Goal: Find specific page/section: Find specific page/section

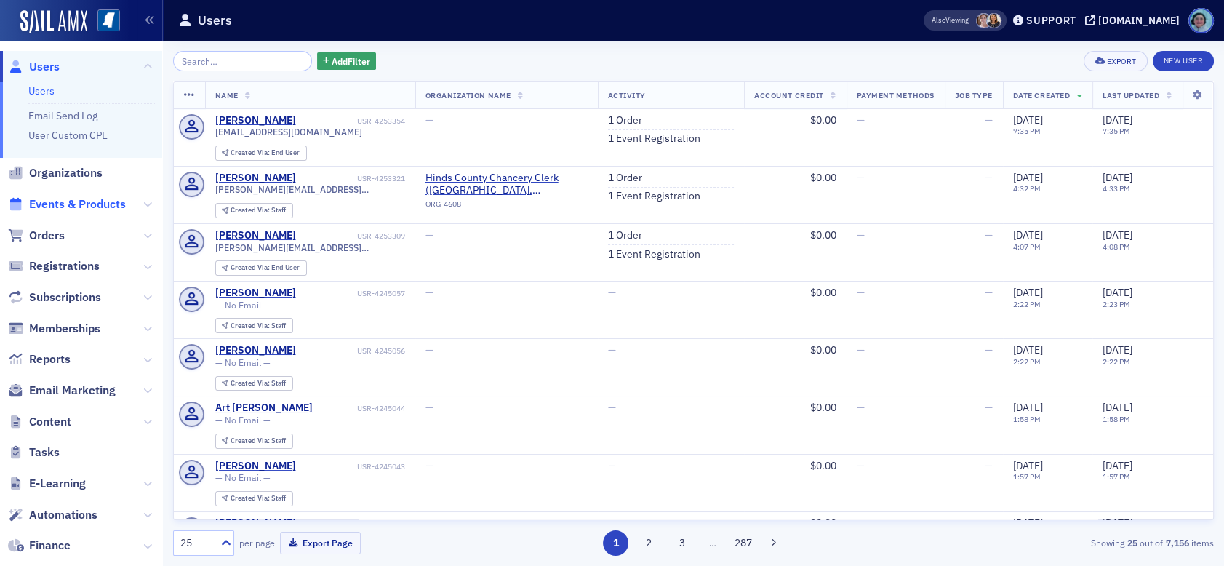
click at [105, 208] on span "Events & Products" at bounding box center [77, 204] width 97 height 16
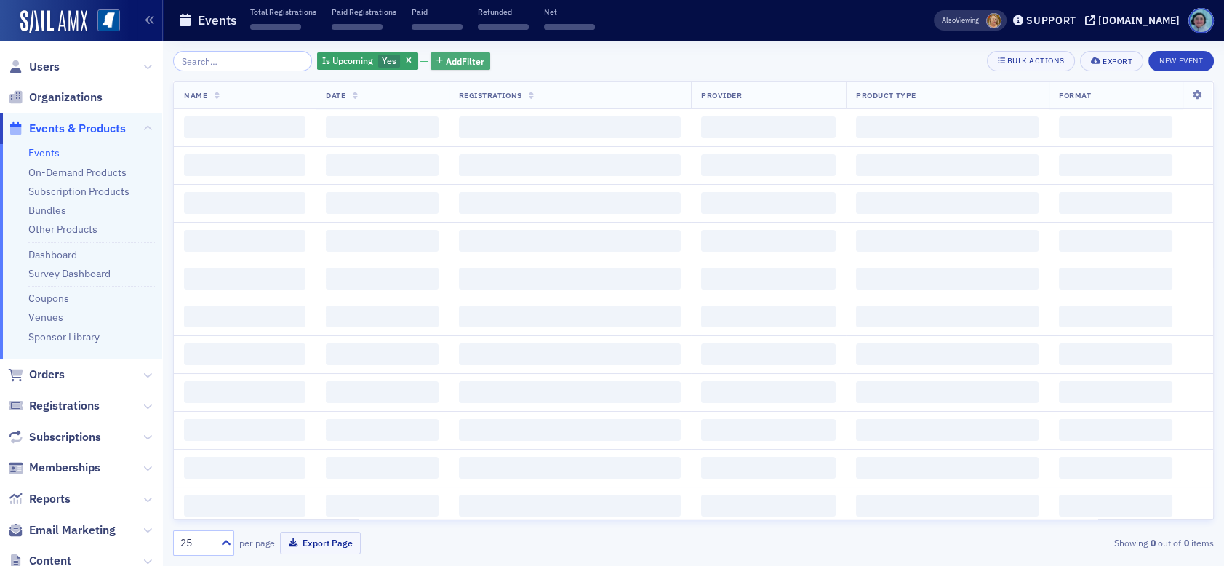
click at [463, 55] on span "Add Filter" at bounding box center [465, 61] width 39 height 13
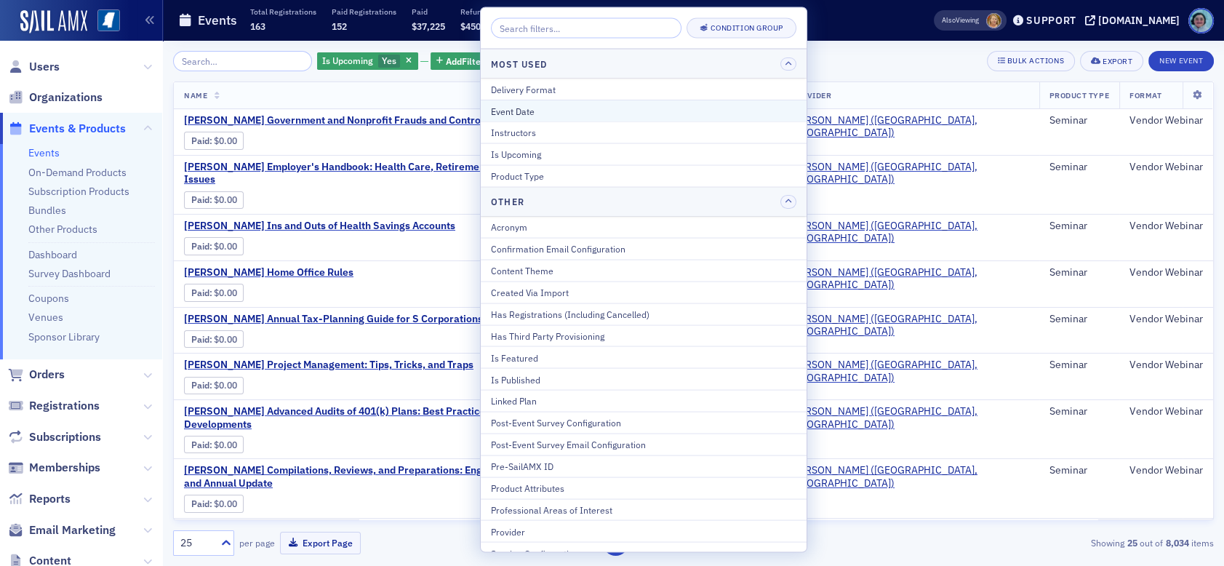
click at [541, 111] on div "Event Date" at bounding box center [644, 110] width 306 height 13
select select "7"
select select "2025"
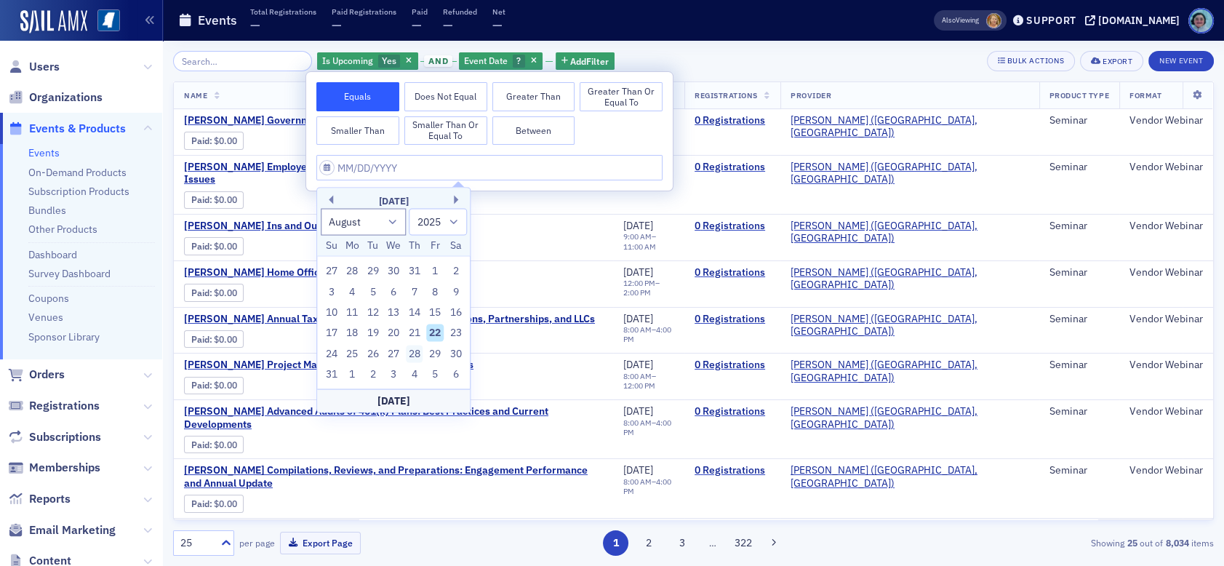
click at [413, 359] on div "28" at bounding box center [414, 353] width 17 height 17
type input "[DATE]"
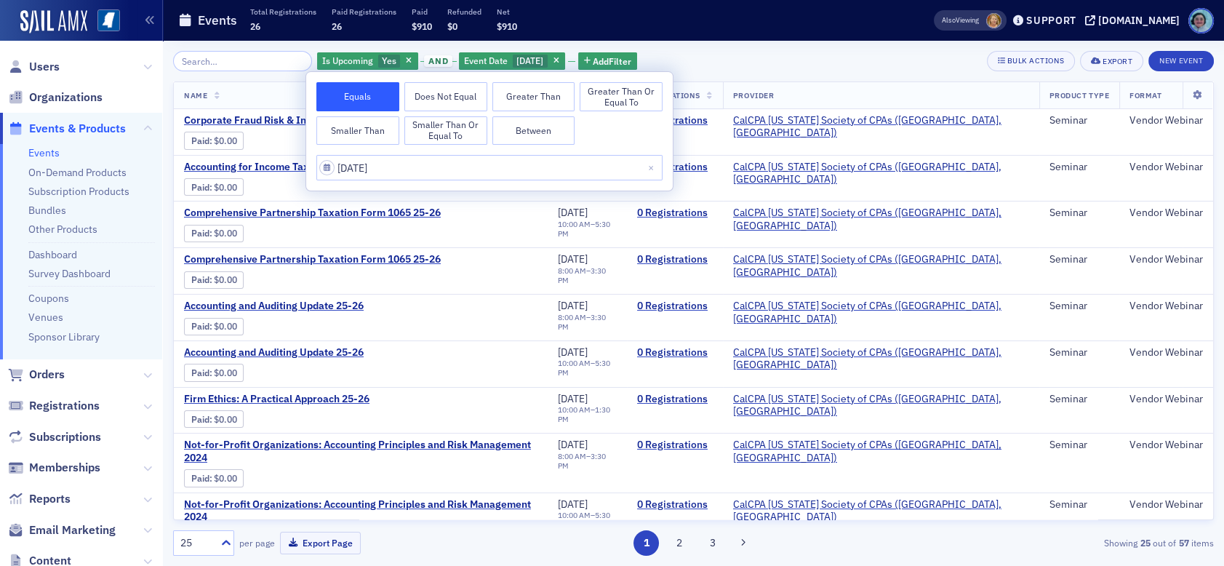
click at [812, 60] on div "Is Upcoming Yes and Event Date [DATE] Add Filter Bulk Actions Export New Event" at bounding box center [693, 61] width 1041 height 20
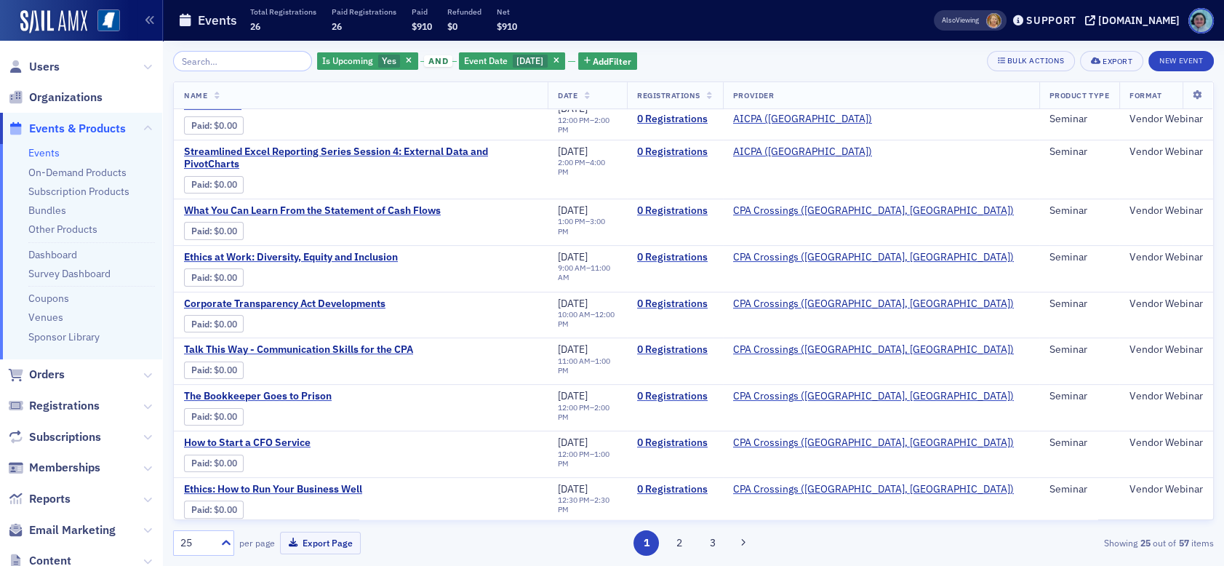
scroll to position [758, 0]
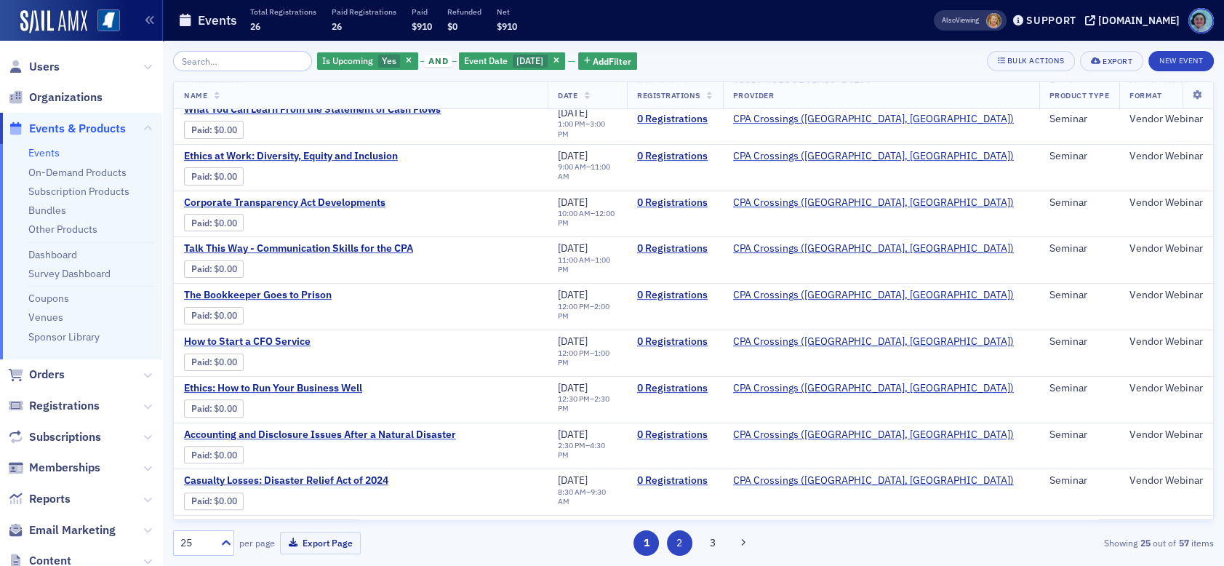
click at [679, 549] on button "2" at bounding box center [679, 542] width 25 height 25
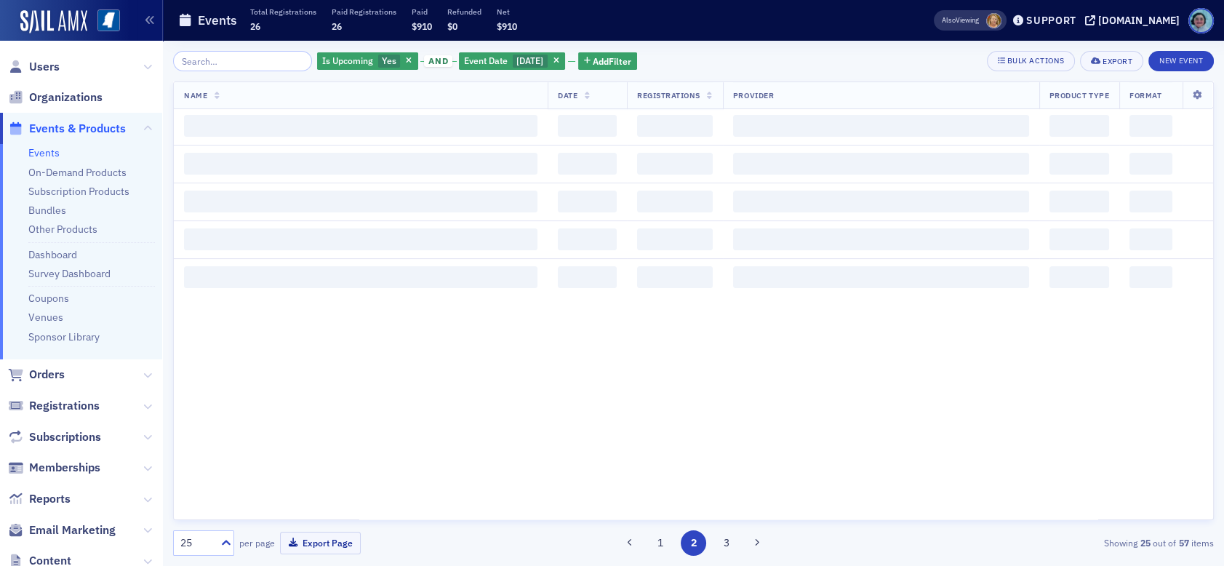
scroll to position [0, 0]
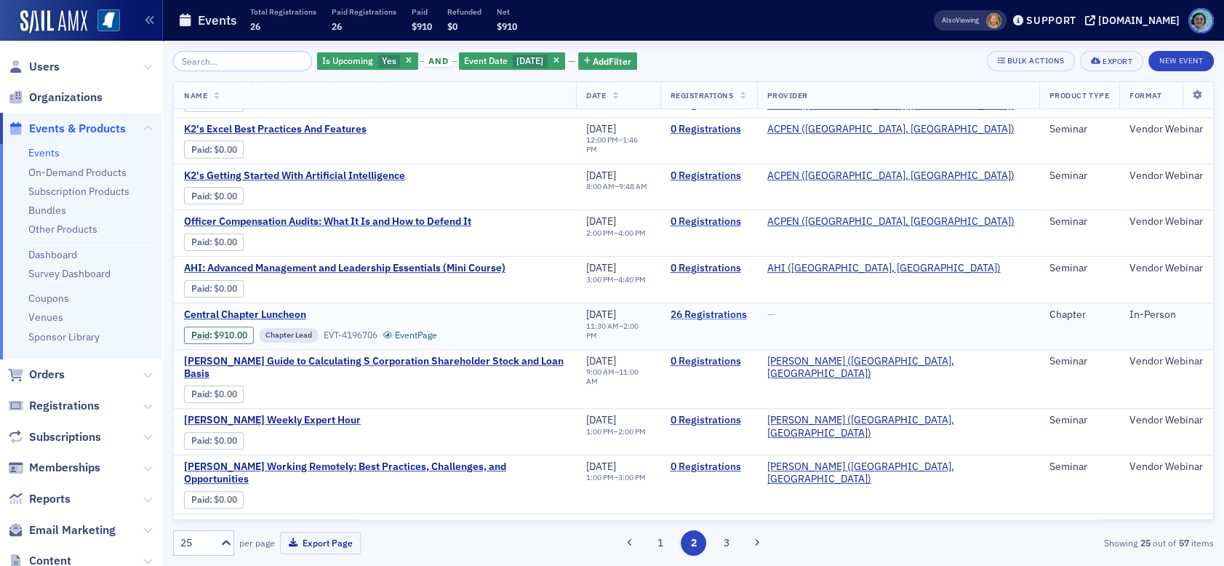
scroll to position [745, 0]
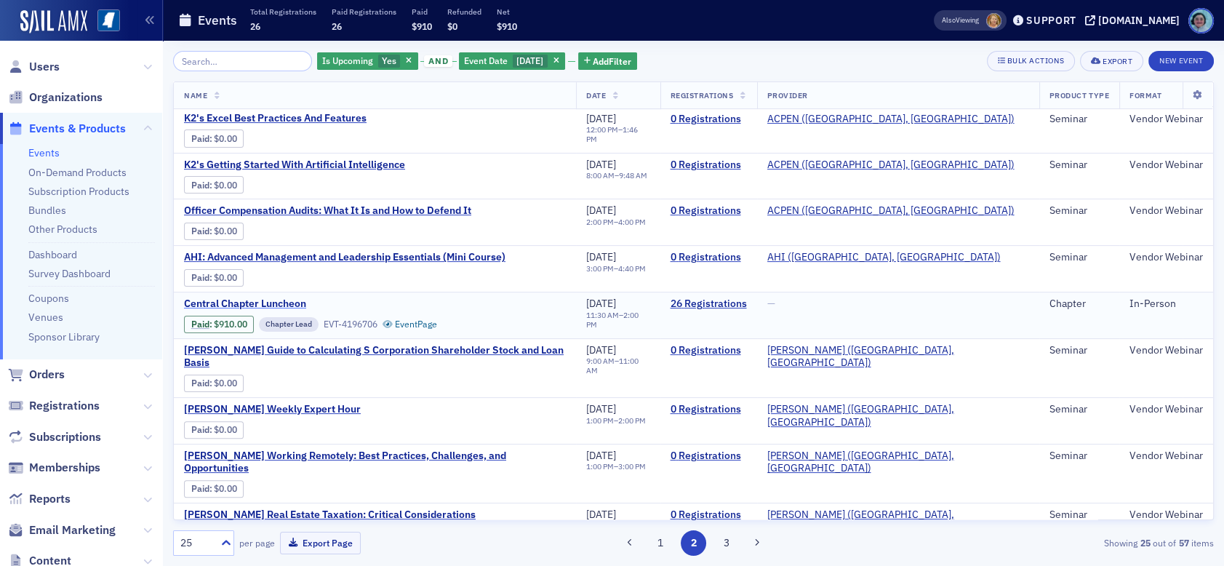
click at [268, 300] on span "Central Chapter Luncheon" at bounding box center [306, 304] width 244 height 13
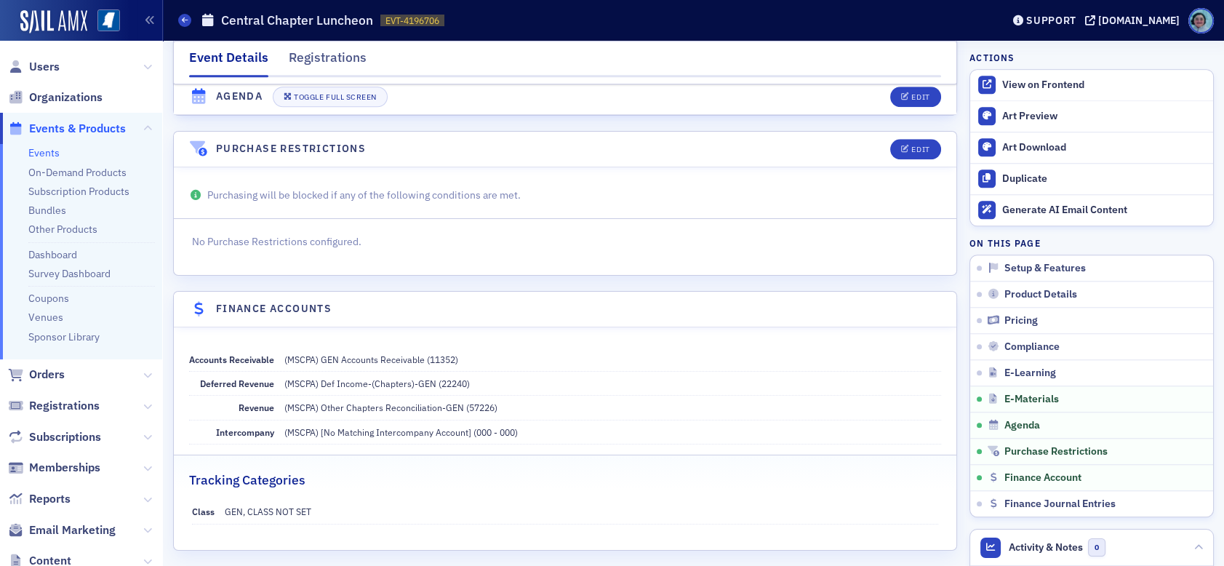
scroll to position [2325, 0]
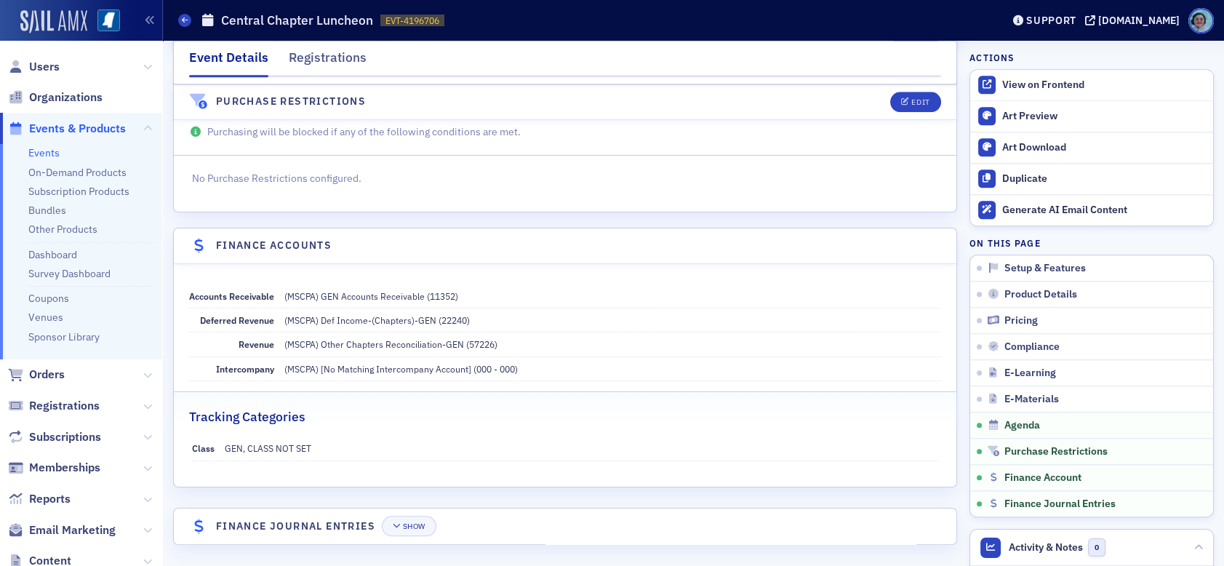
click at [68, 15] on img at bounding box center [53, 21] width 67 height 23
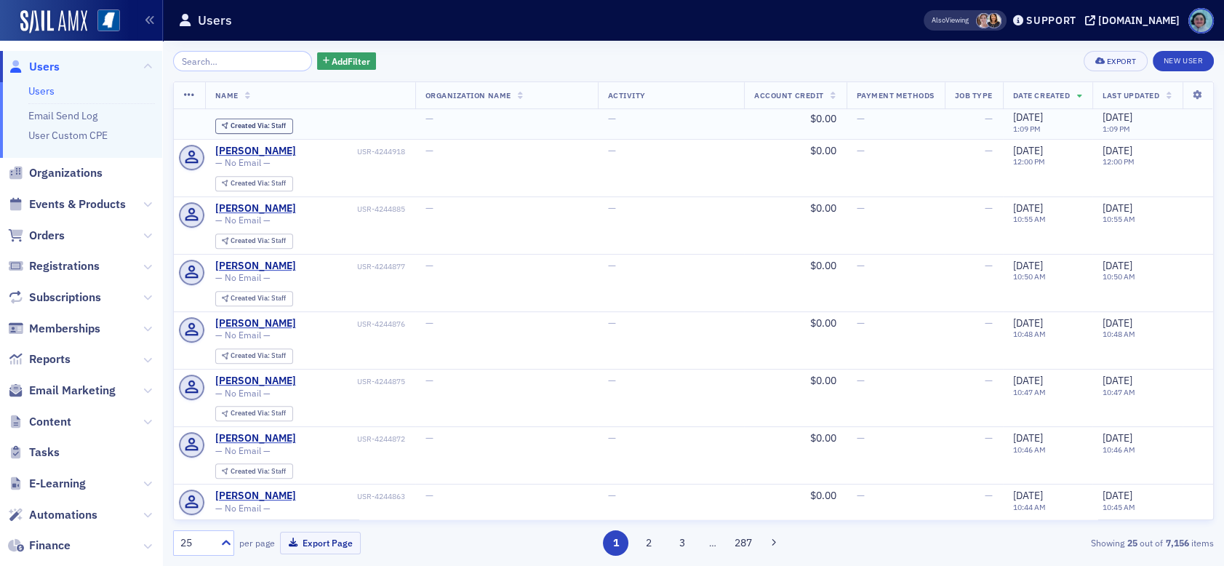
scroll to position [1036, 0]
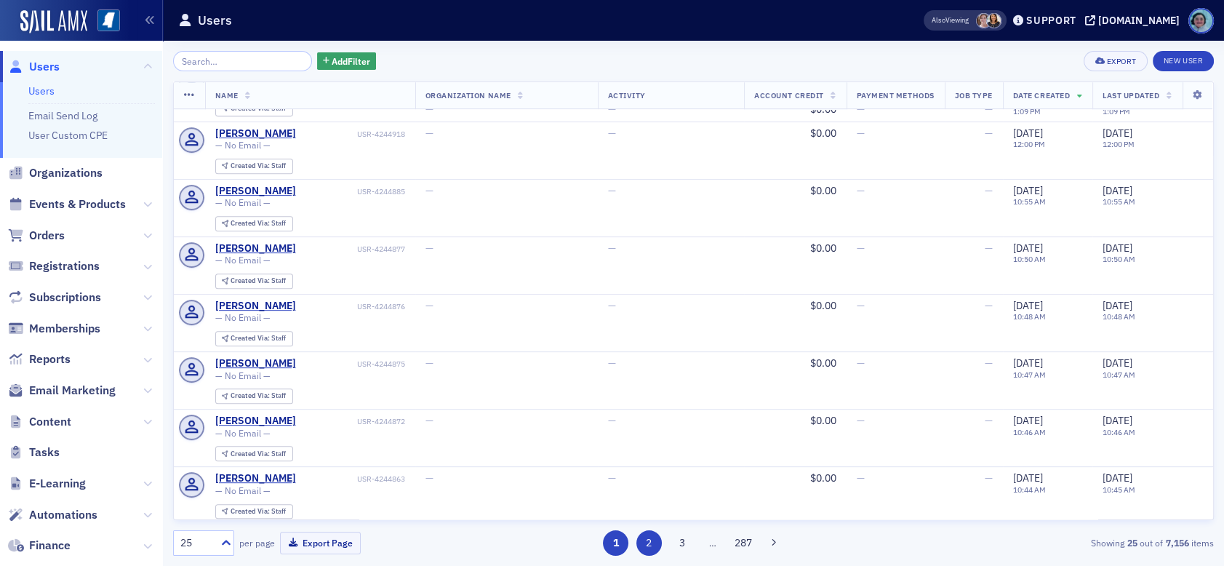
click at [645, 546] on button "2" at bounding box center [649, 542] width 25 height 25
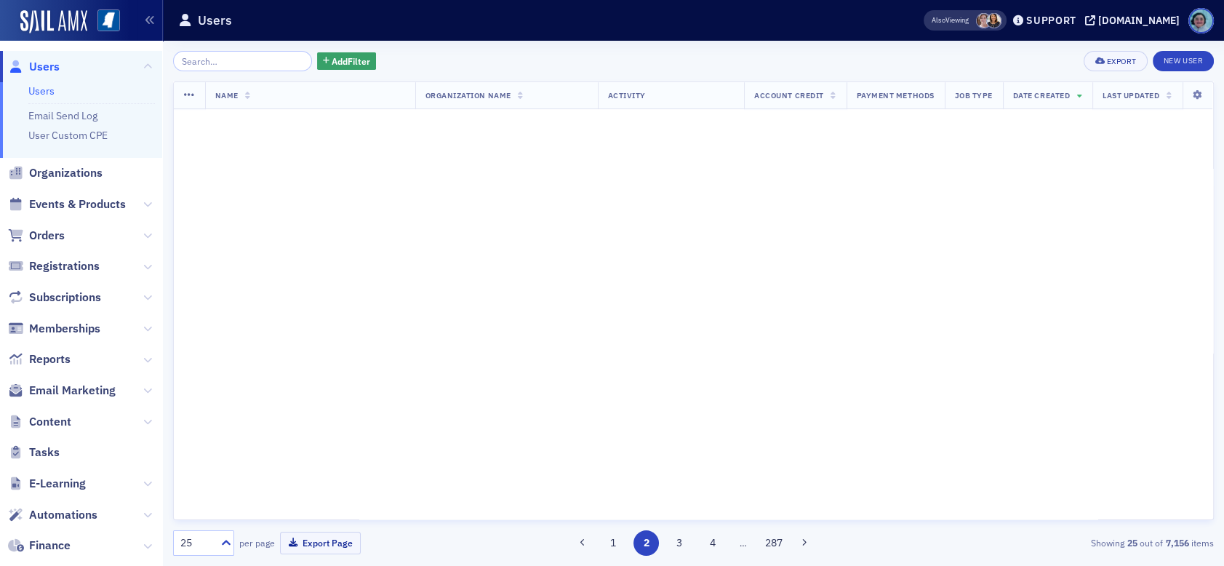
scroll to position [0, 0]
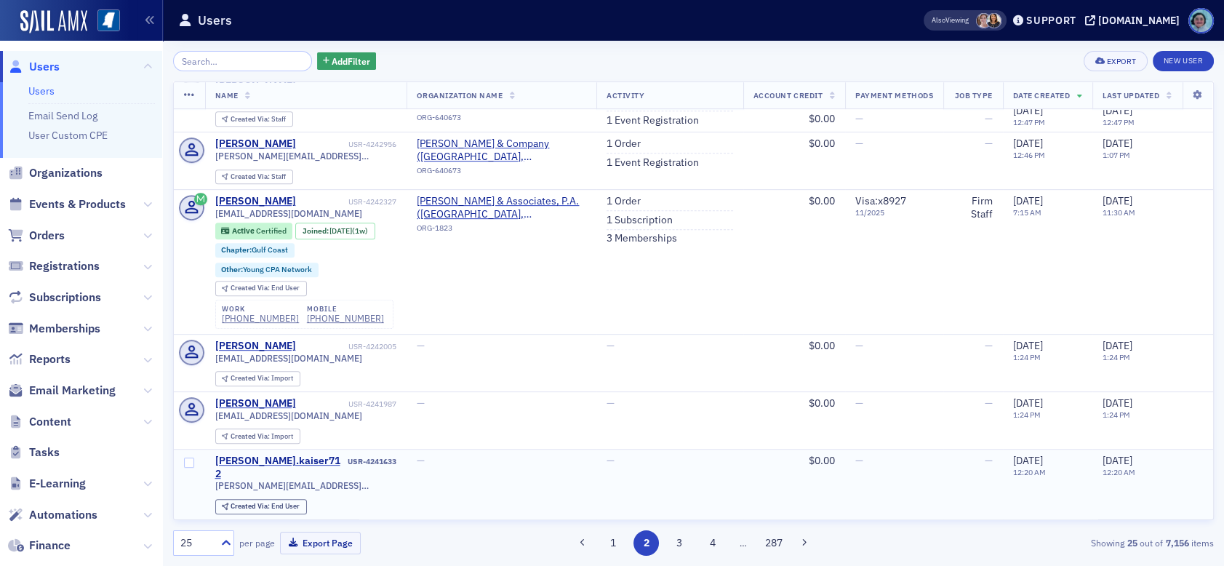
scroll to position [1130, 0]
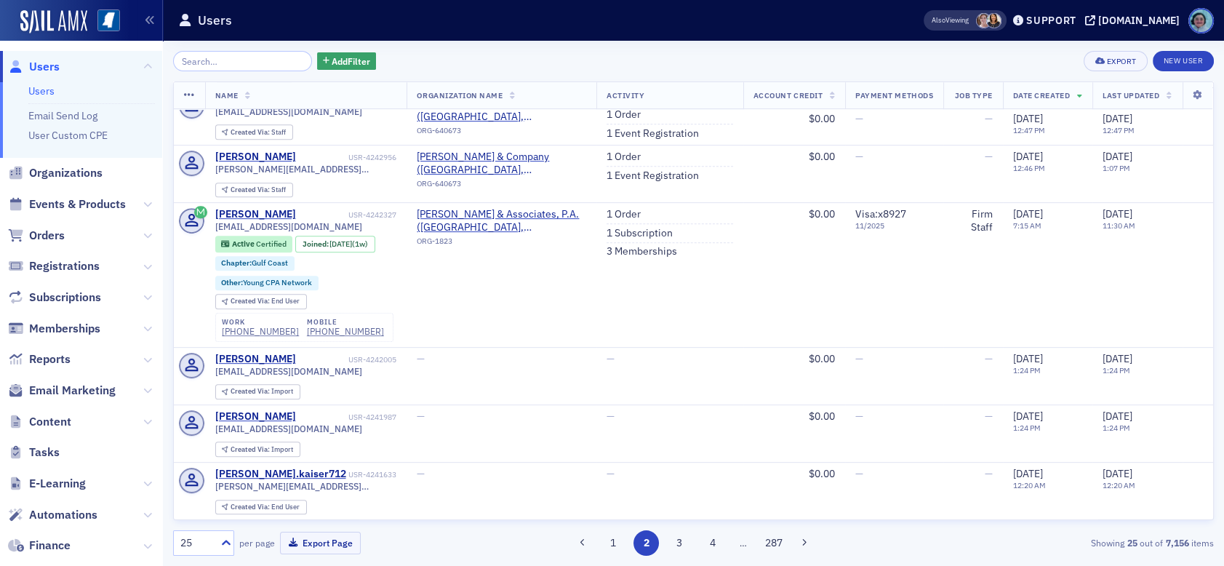
click at [690, 550] on div "1 2 3 4 … 287" at bounding box center [693, 542] width 337 height 25
click at [684, 549] on button "3" at bounding box center [679, 542] width 25 height 25
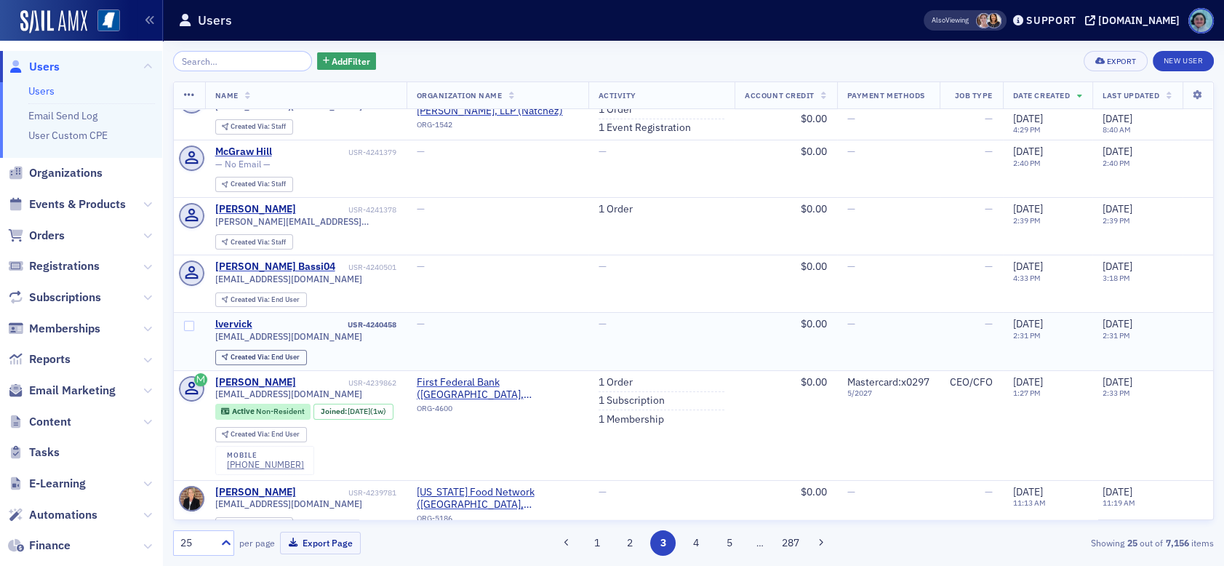
scroll to position [218, 0]
